Goal: Book appointment/travel/reservation

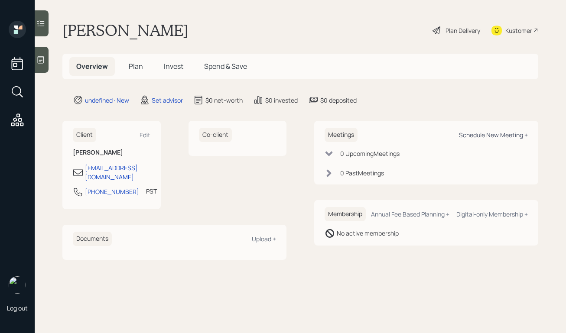
click at [476, 134] on div "Schedule New Meeting +" at bounding box center [493, 135] width 69 height 8
select select "round-[PERSON_NAME]"
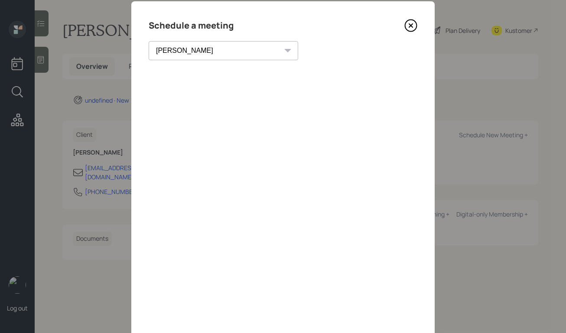
scroll to position [17, 0]
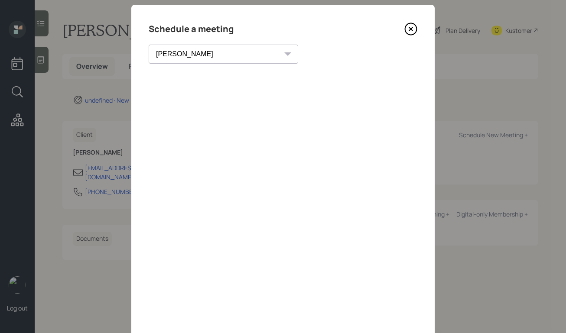
click at [413, 25] on icon at bounding box center [411, 29] width 13 height 13
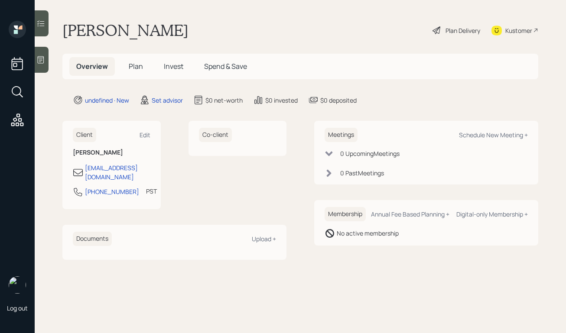
click at [42, 59] on icon at bounding box center [40, 60] width 9 height 9
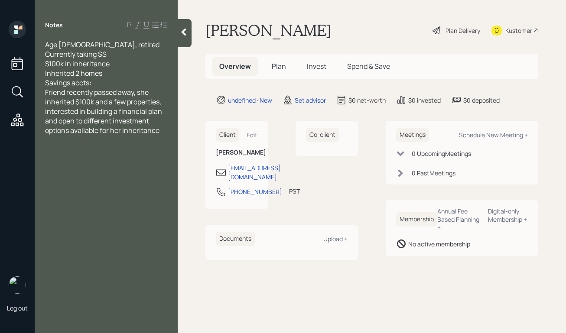
click at [119, 83] on div "Age [DEMOGRAPHIC_DATA], retired Currently taking SS $100k in inheritance Inheri…" at bounding box center [106, 64] width 122 height 48
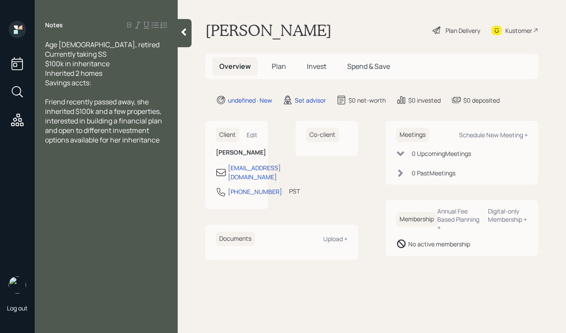
click at [164, 141] on div "Friend recently passed away, she inherited $100k and a few properties, interest…" at bounding box center [106, 121] width 122 height 48
click at [179, 33] on div at bounding box center [185, 33] width 14 height 28
